Goal: Find specific page/section

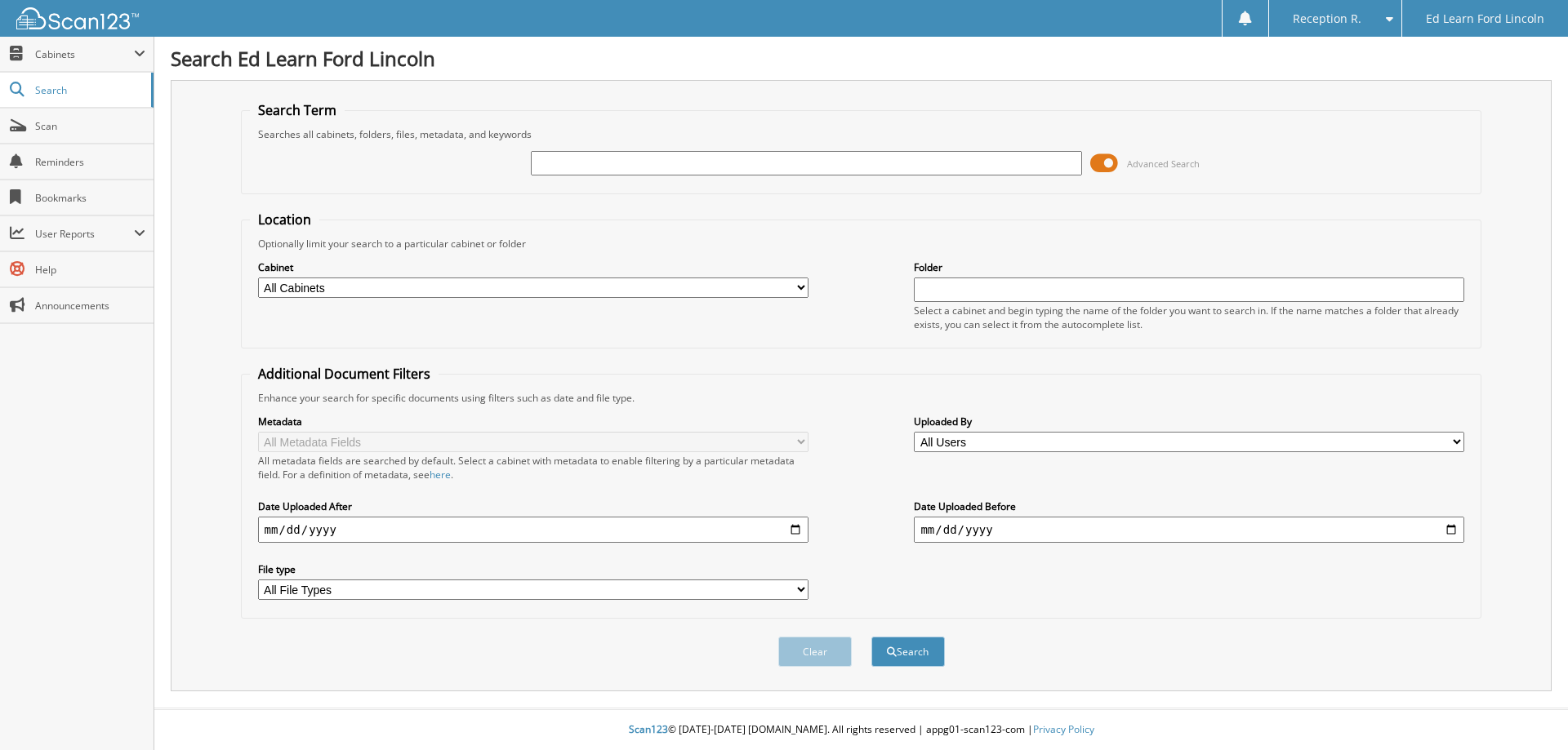
click at [715, 162] on input "text" at bounding box center [806, 163] width 551 height 24
type input "2850027 ontario inc"
click at [892, 644] on button "Search" at bounding box center [908, 652] width 73 height 30
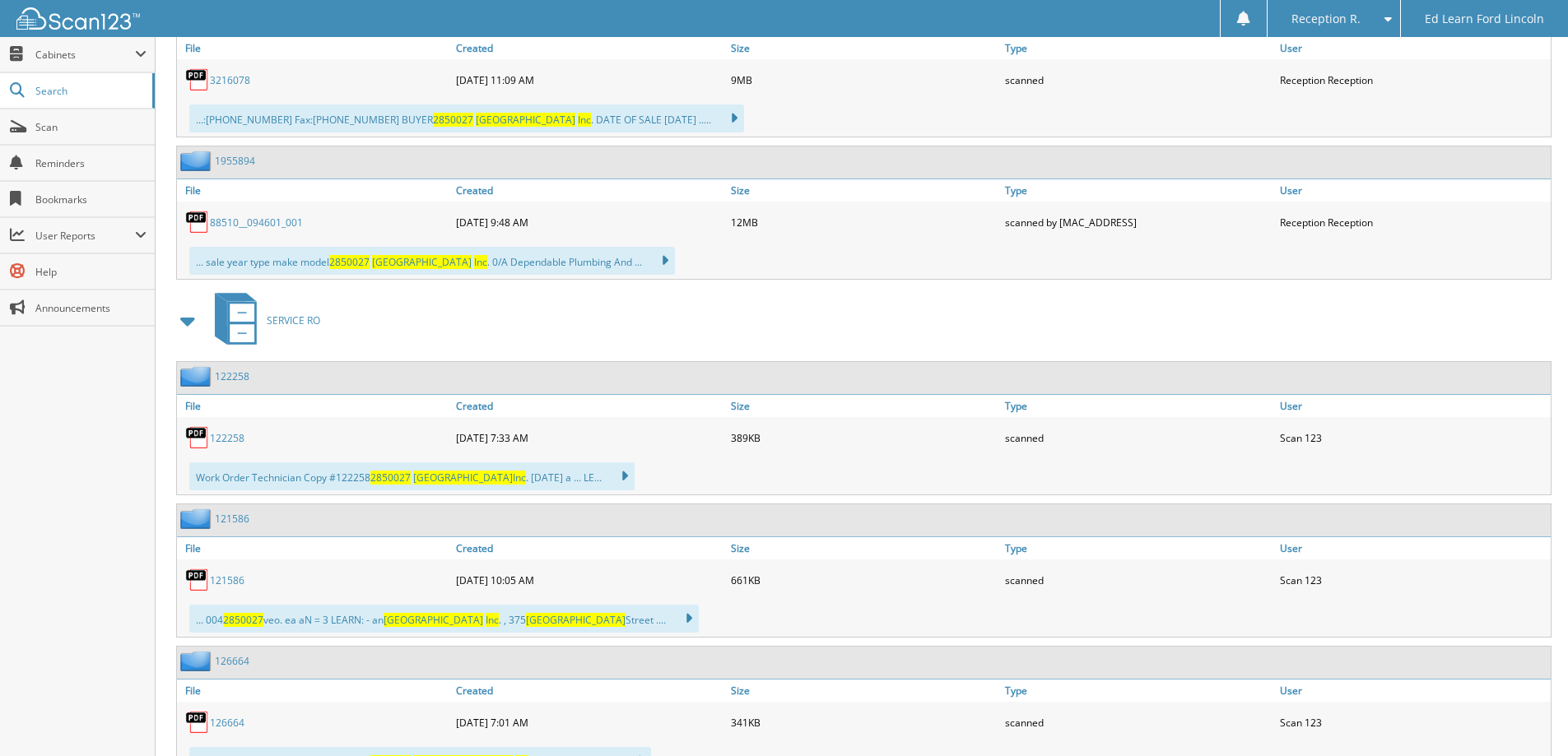
scroll to position [576, 0]
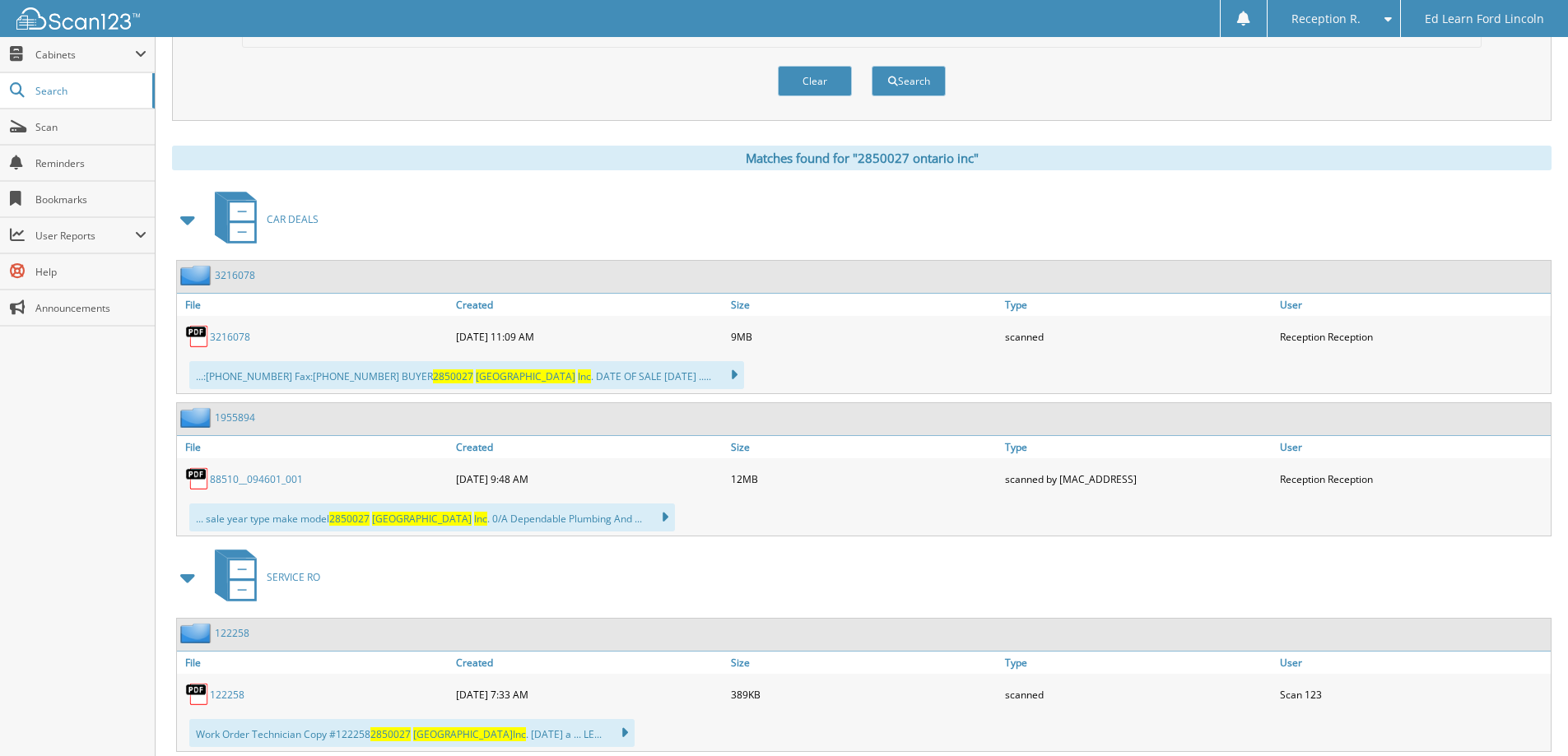
click at [524, 219] on div "CAR DEALS" at bounding box center [862, 219] width 1380 height 65
click at [248, 333] on link "3216078" at bounding box center [230, 337] width 40 height 14
click at [271, 481] on link "88510__094601_001" at bounding box center [256, 479] width 93 height 14
